Goal: Task Accomplishment & Management: Use online tool/utility

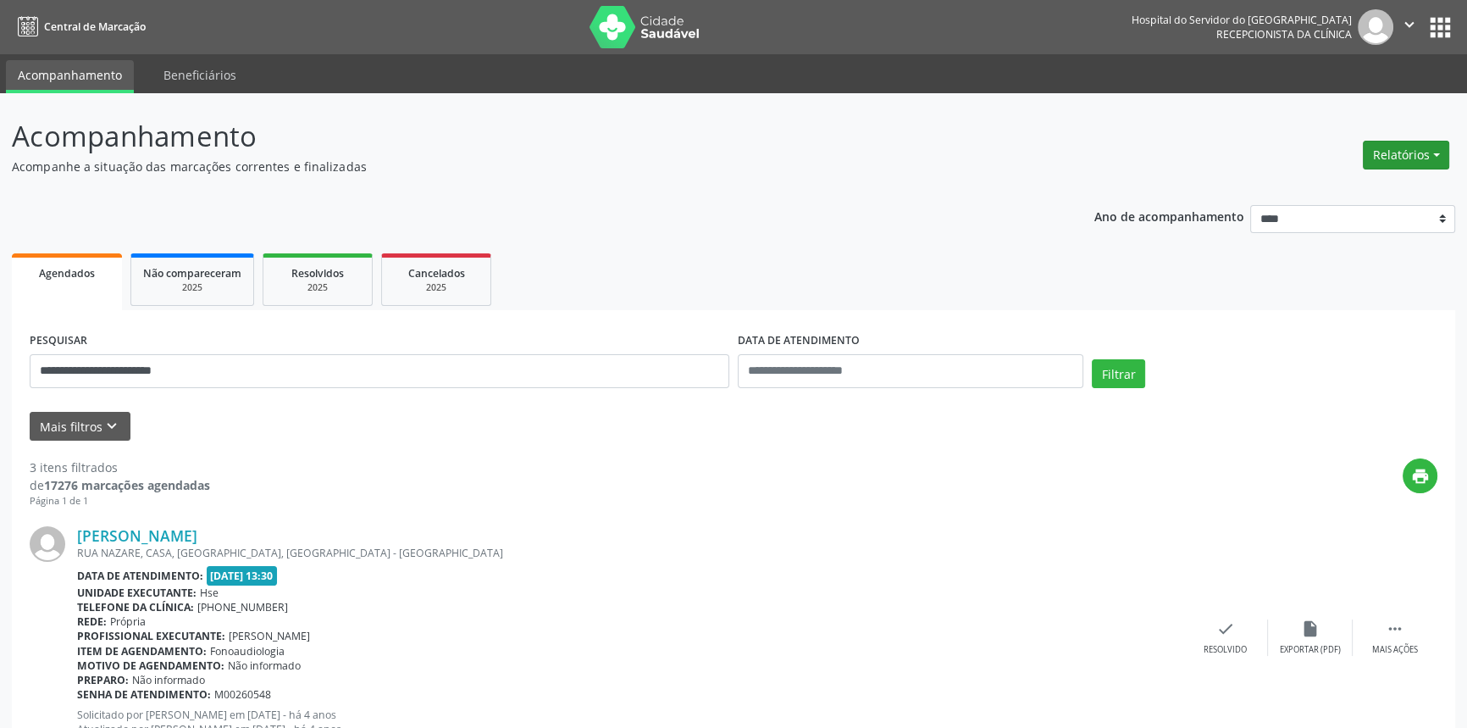
click at [1393, 155] on button "Relatórios" at bounding box center [1406, 155] width 86 height 29
click at [1338, 188] on link "Agendamentos" at bounding box center [1358, 191] width 182 height 24
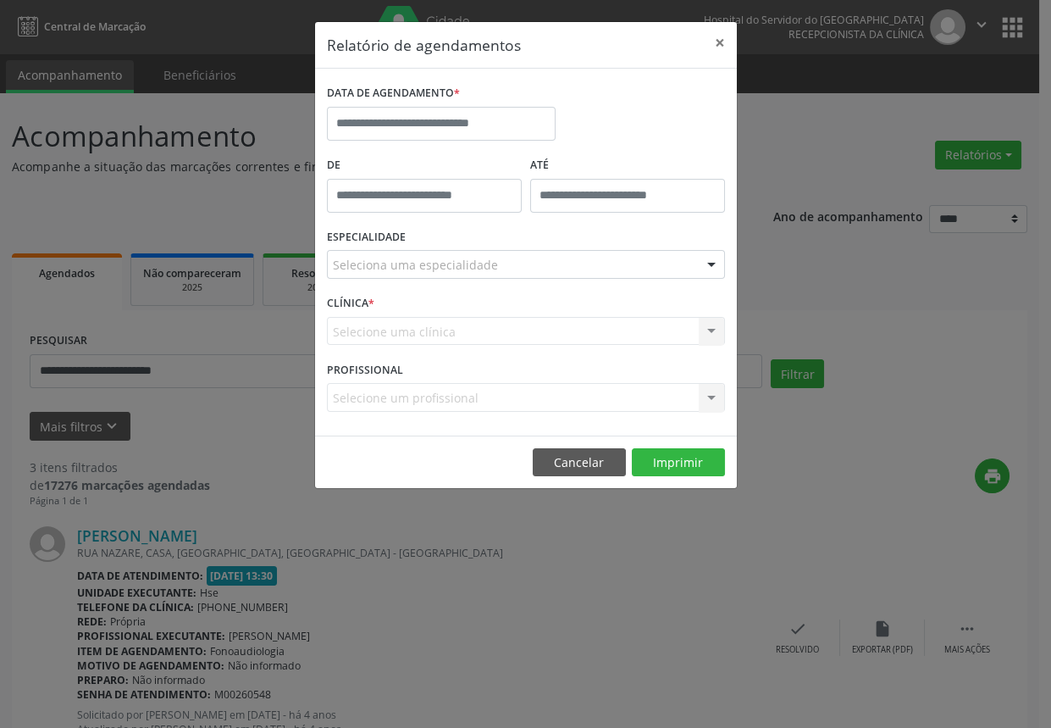
drag, startPoint x: 855, startPoint y: 351, endPoint x: 1039, endPoint y: 280, distance: 197.6
click at [866, 344] on div "Relatório de agendamentos × DATA DE AGENDAMENTO * De ATÉ ESPECIALIDADE Selecion…" at bounding box center [525, 364] width 1051 height 728
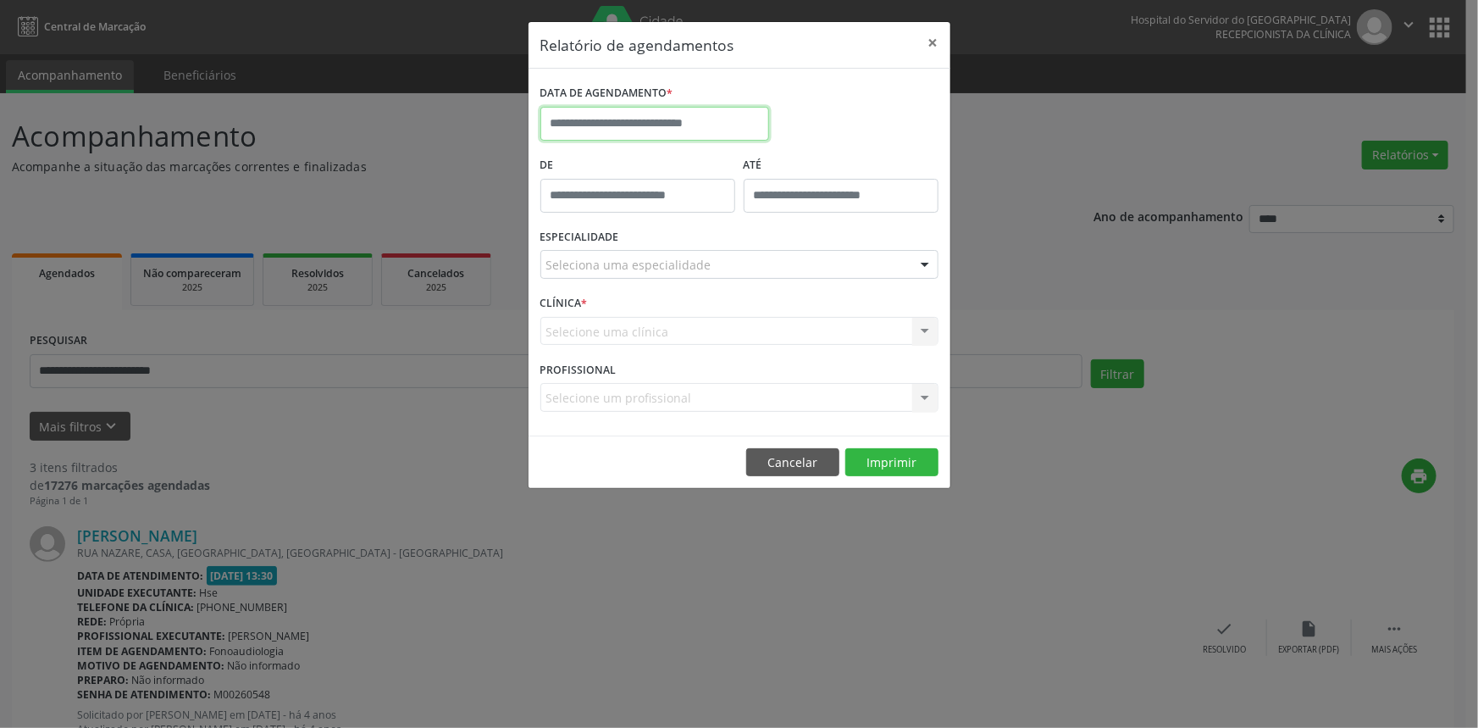
click at [616, 115] on input "text" at bounding box center [654, 124] width 229 height 34
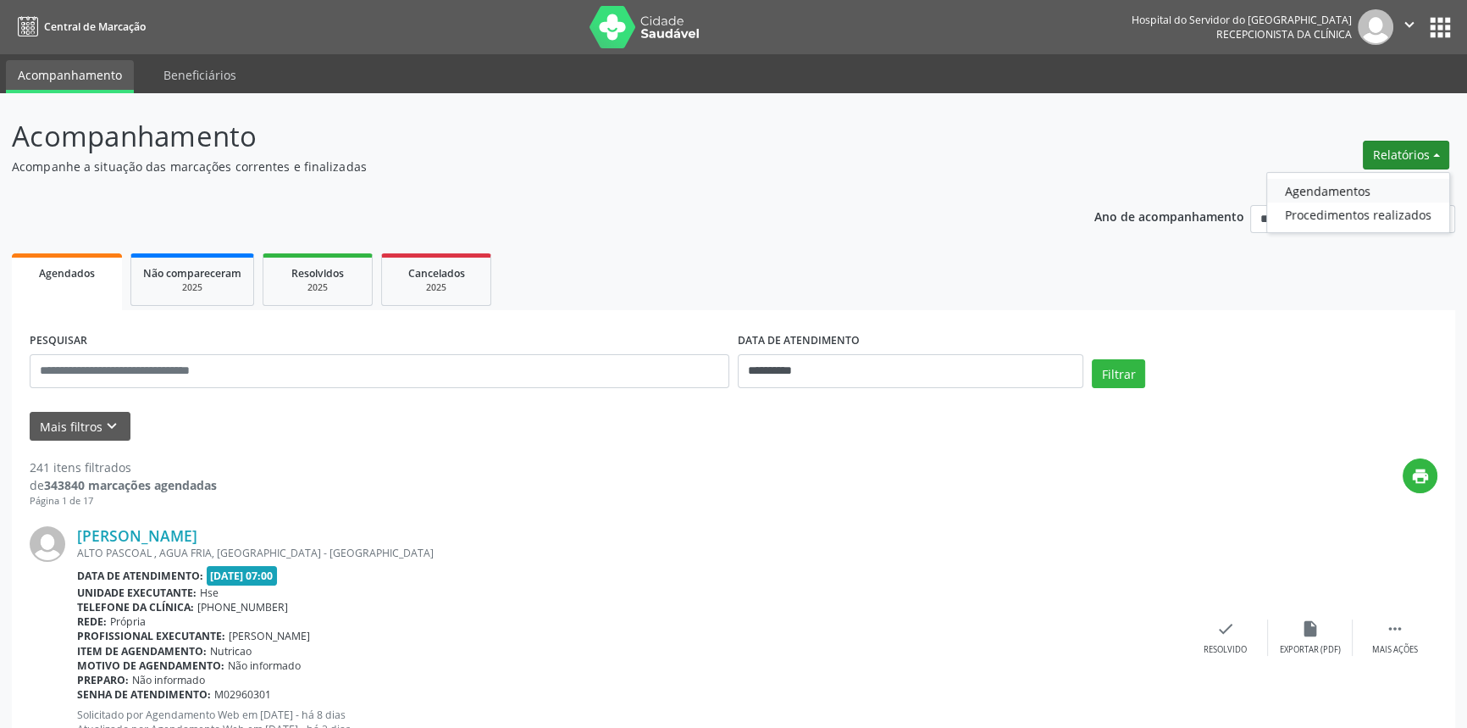
click at [1320, 189] on link "Agendamentos" at bounding box center [1358, 191] width 182 height 24
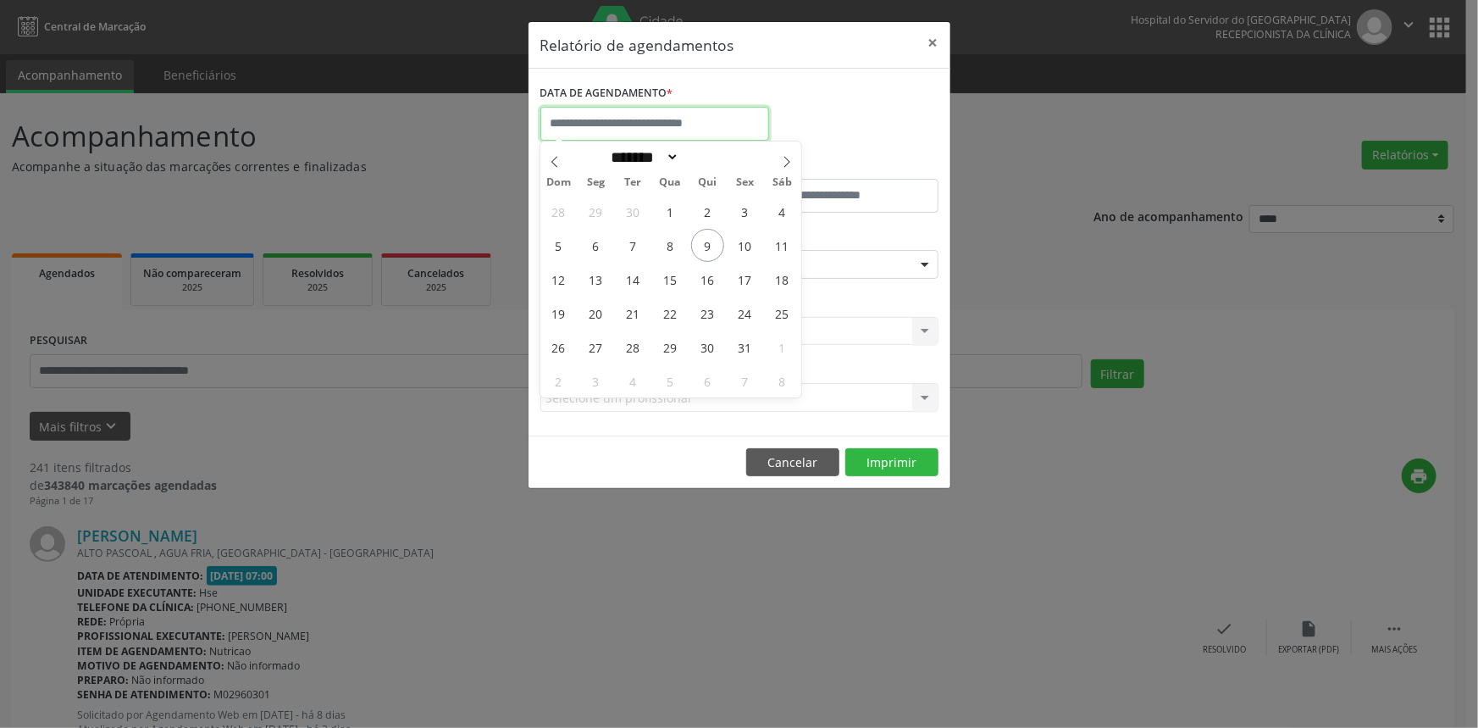
click at [622, 118] on input "text" at bounding box center [654, 124] width 229 height 34
click at [712, 245] on span "9" at bounding box center [707, 245] width 33 height 33
type input "**********"
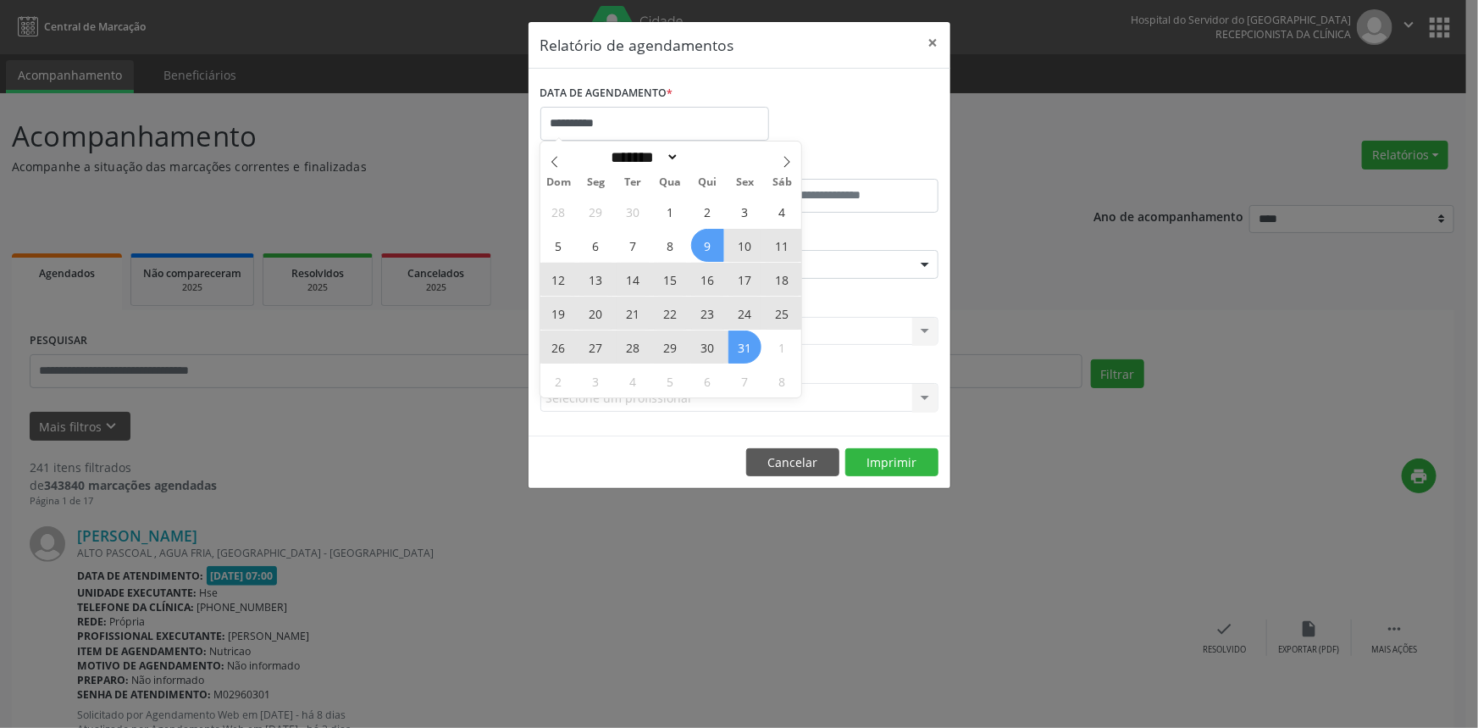
drag, startPoint x: 712, startPoint y: 245, endPoint x: 749, endPoint y: 349, distance: 110.4
click at [749, 349] on div "28 29 30 1 2 3 4 5 6 7 8 9 10 11 12 13 14 15 16 17 18 19 20 21 22 23 24 25 26 2…" at bounding box center [670, 295] width 261 height 203
click at [744, 344] on span "31" at bounding box center [744, 346] width 33 height 33
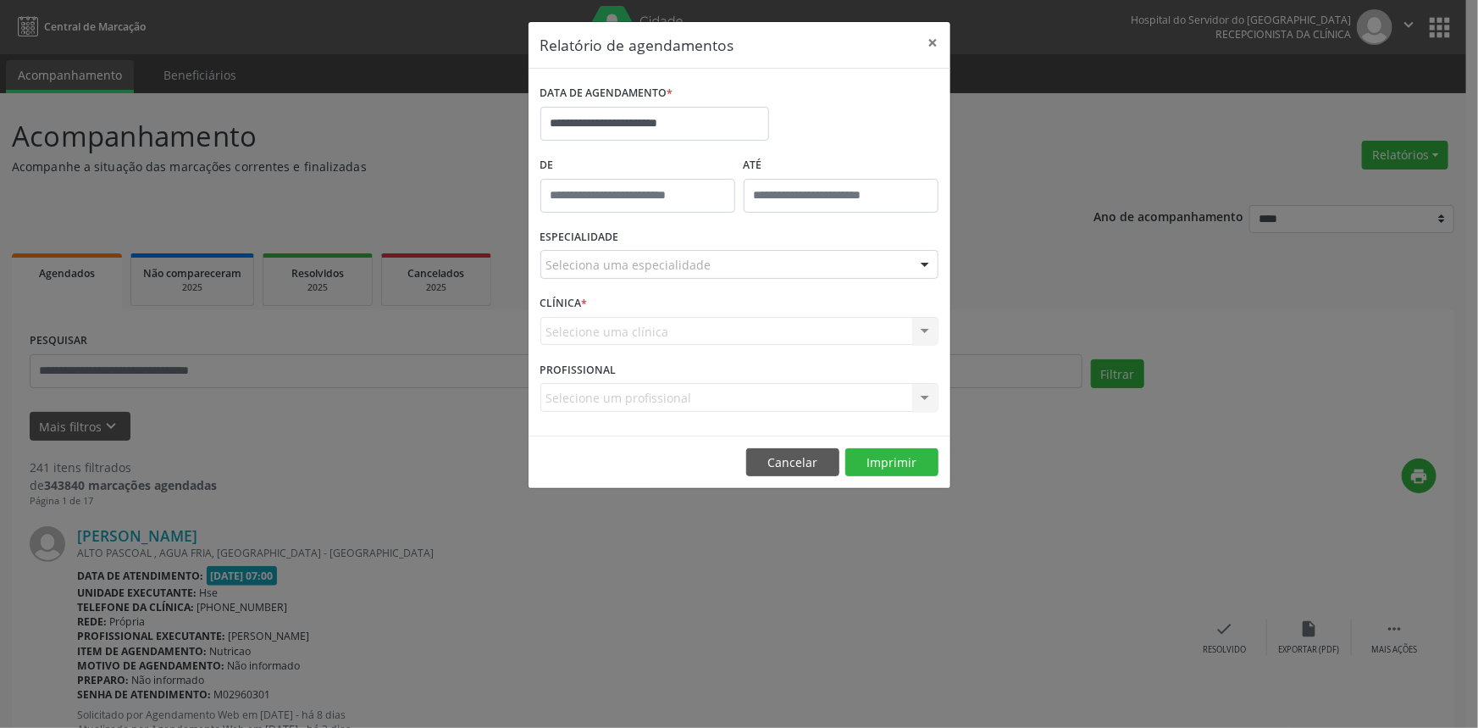
click at [744, 344] on div "Selecione uma clínica Nenhum resultado encontrado para: " " Não há nenhuma opçã…" at bounding box center [739, 331] width 398 height 29
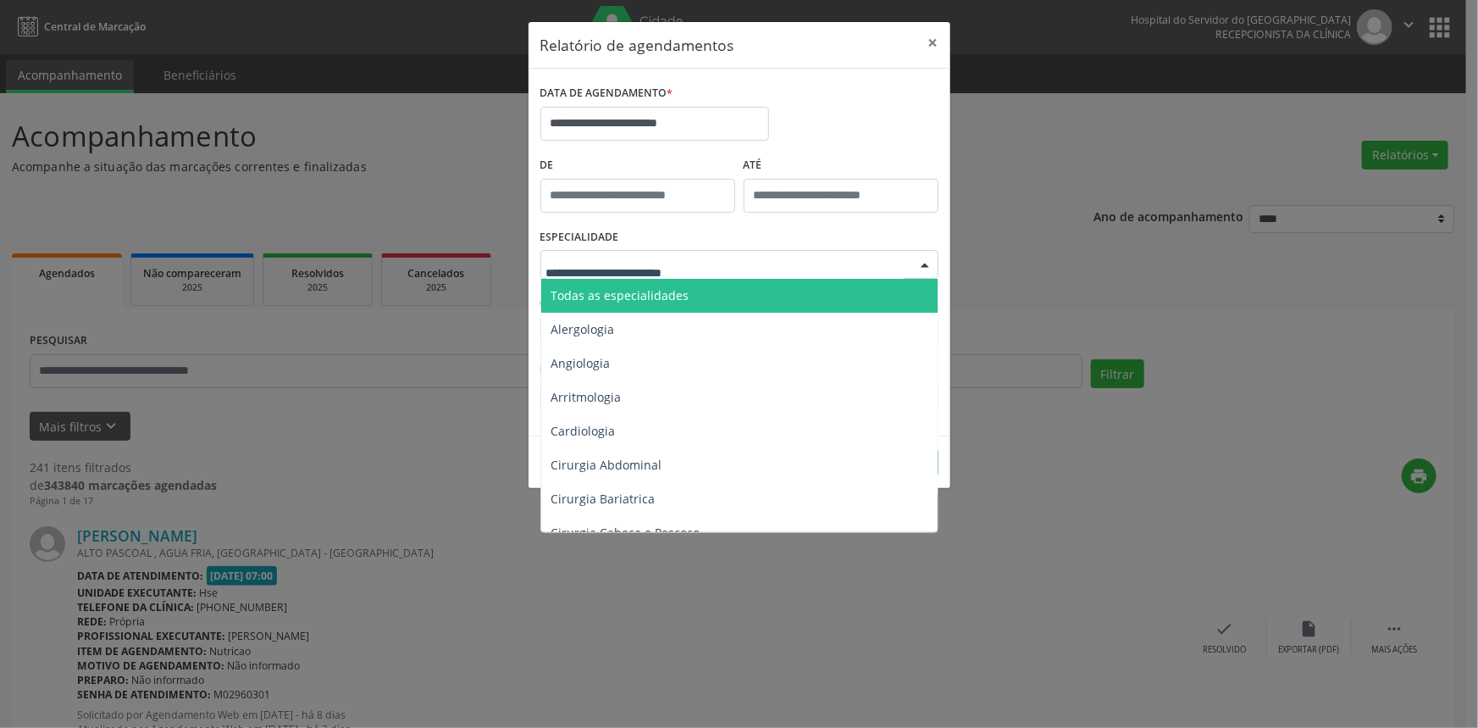
click at [720, 262] on div at bounding box center [739, 264] width 398 height 29
type input "*"
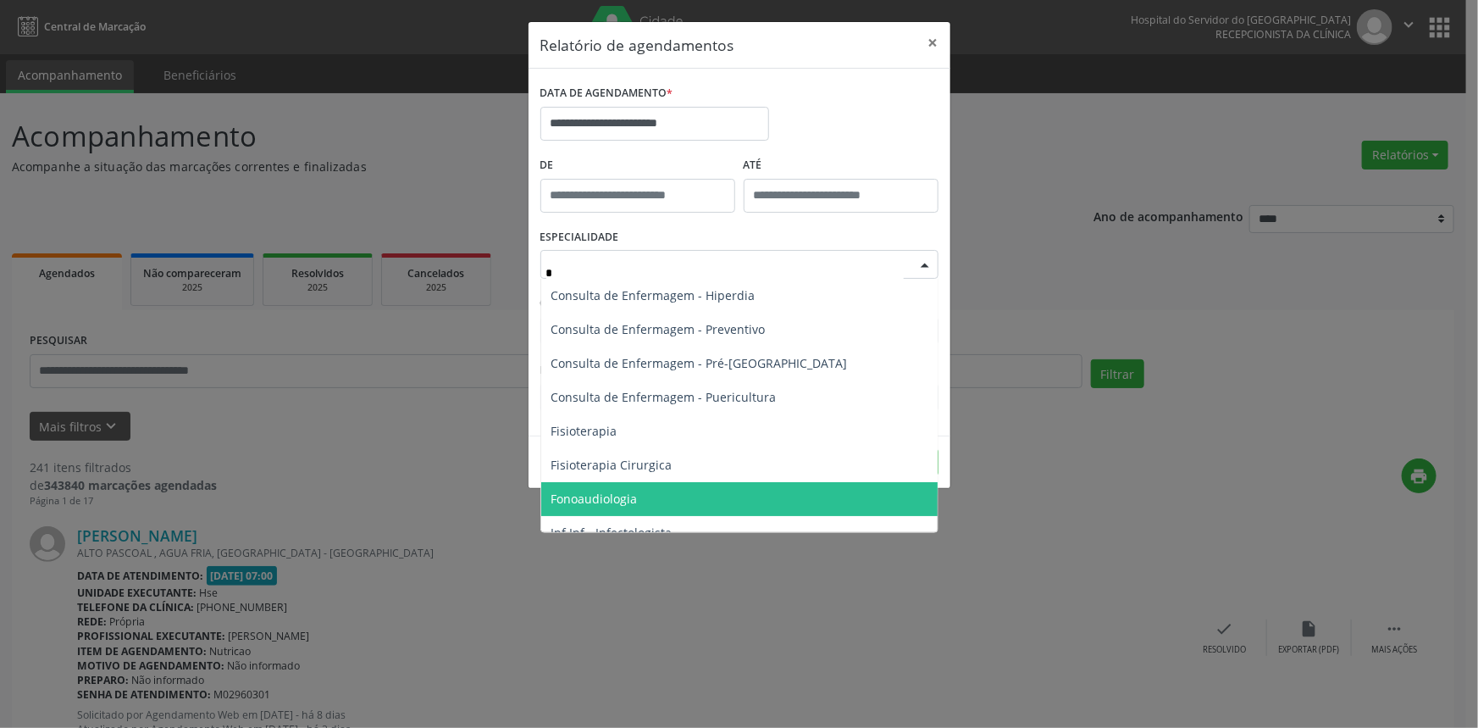
click at [609, 501] on span "Fonoaudiologia" at bounding box center [594, 498] width 86 height 16
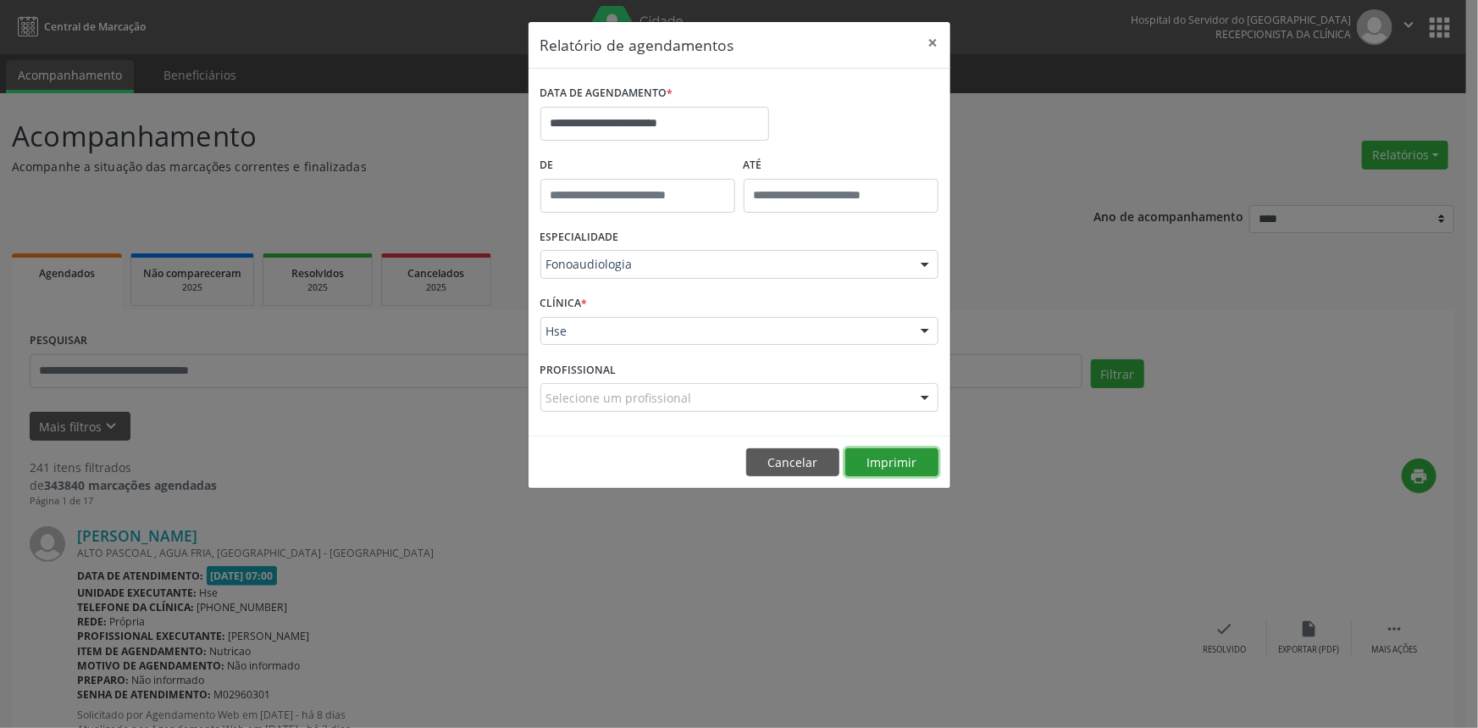
click at [877, 458] on button "Imprimir" at bounding box center [891, 462] width 93 height 29
click at [711, 124] on input "**********" at bounding box center [654, 124] width 229 height 34
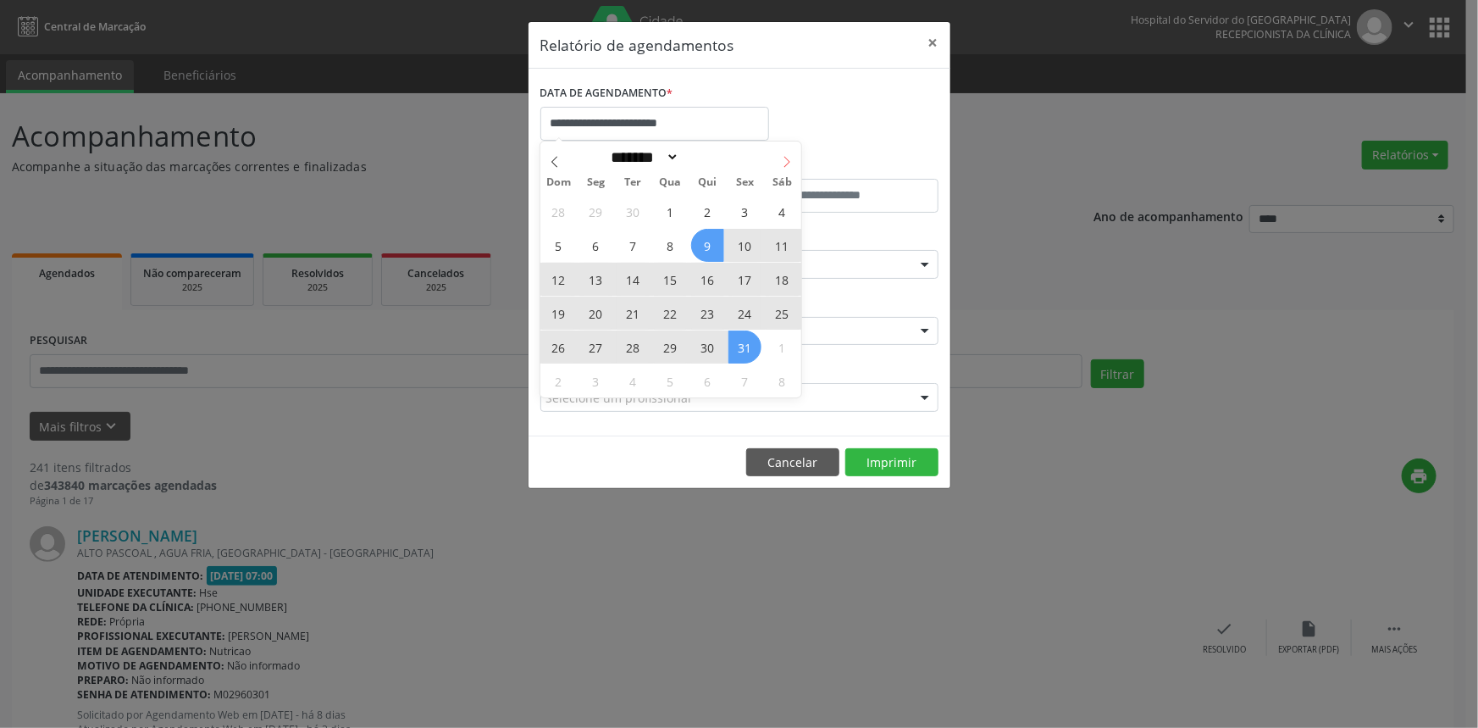
click at [785, 161] on icon at bounding box center [787, 162] width 12 height 12
select select "**"
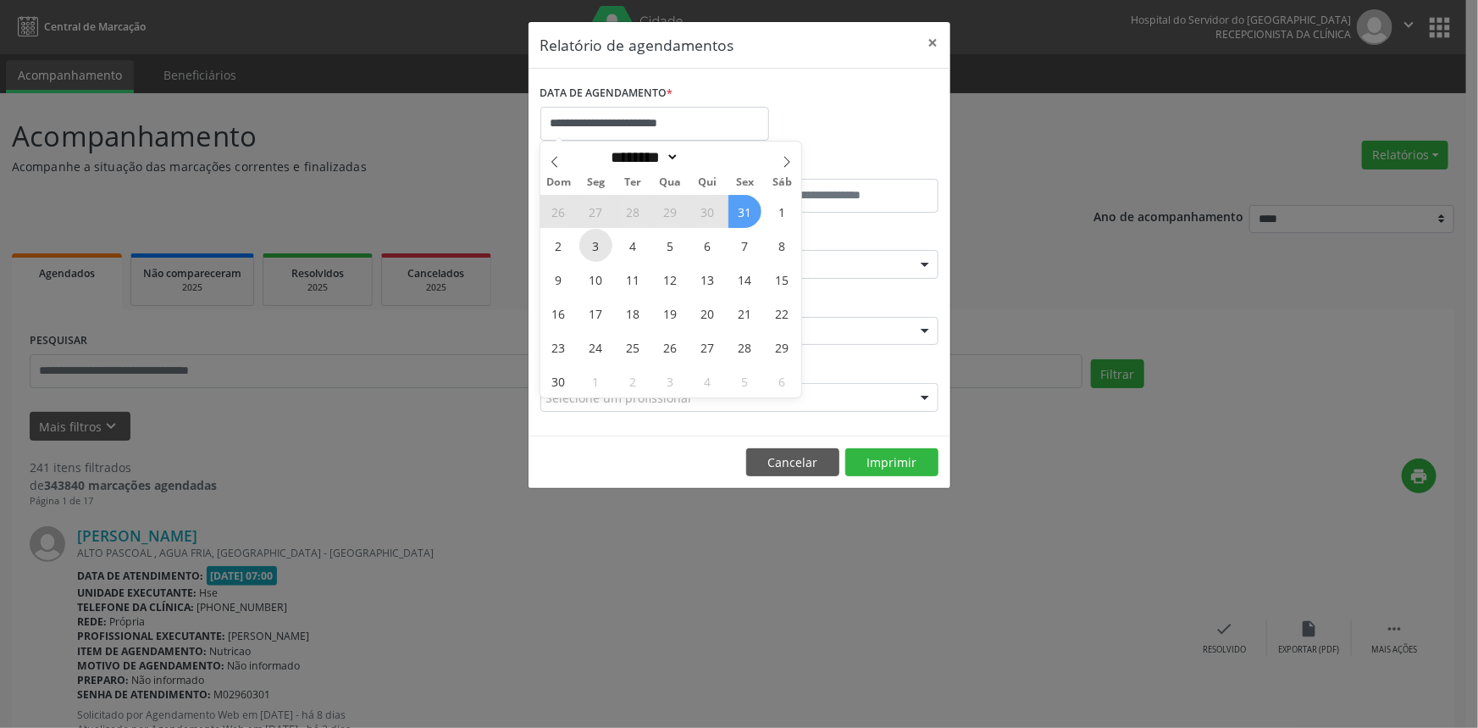
click at [601, 250] on span "3" at bounding box center [595, 245] width 33 height 33
type input "**********"
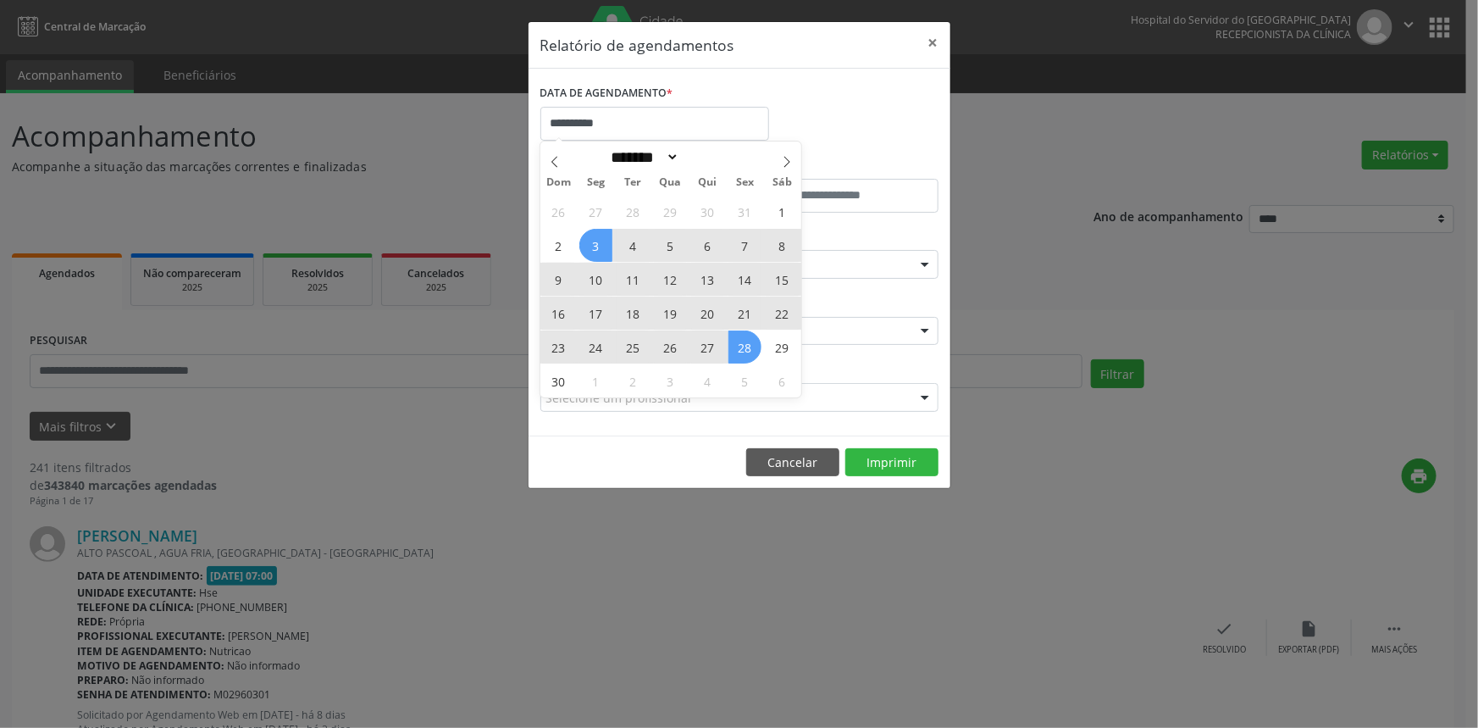
click at [748, 347] on span "28" at bounding box center [744, 346] width 33 height 33
click at [748, 347] on div "CLÍNICA * Hse Hse Nenhum resultado encontrado para: " " Não há nenhuma opção pa…" at bounding box center [739, 324] width 407 height 66
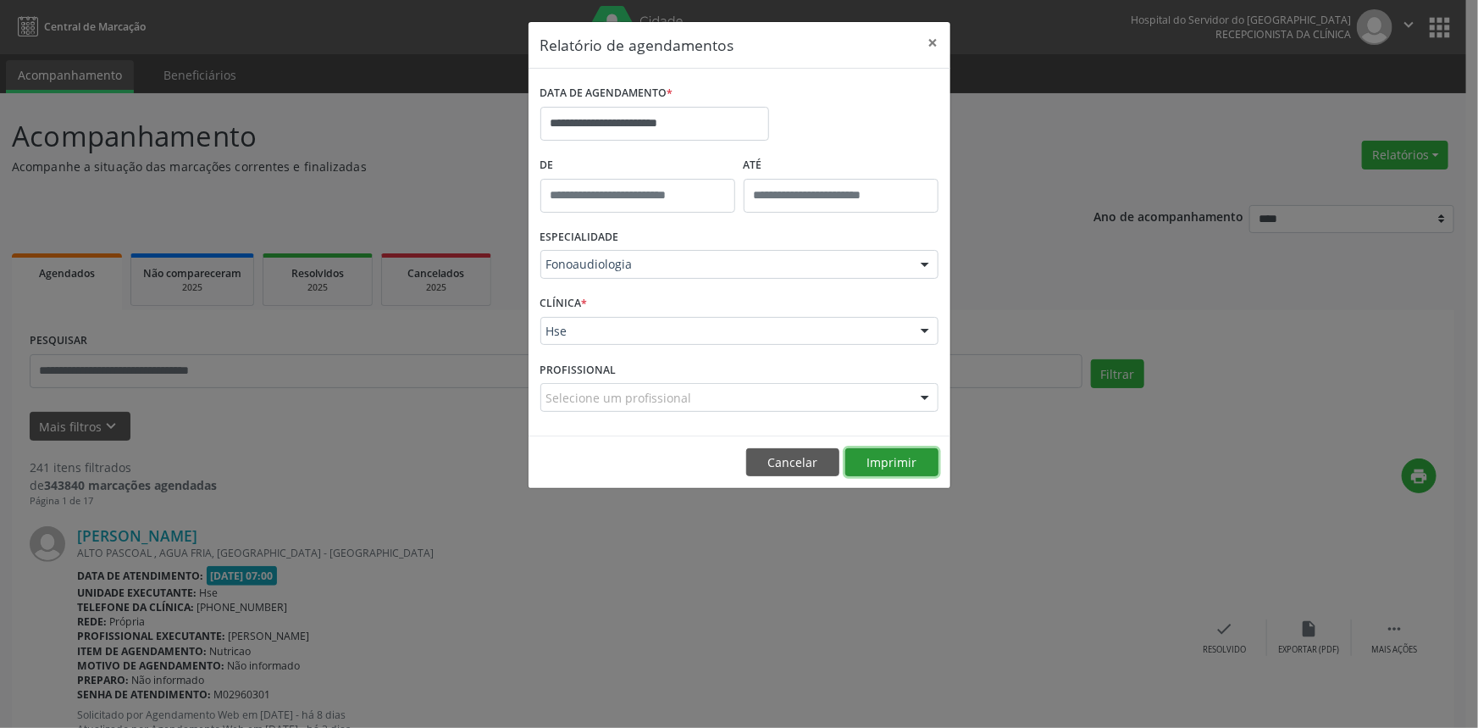
click at [905, 458] on button "Imprimir" at bounding box center [891, 462] width 93 height 29
